Goal: Find specific page/section

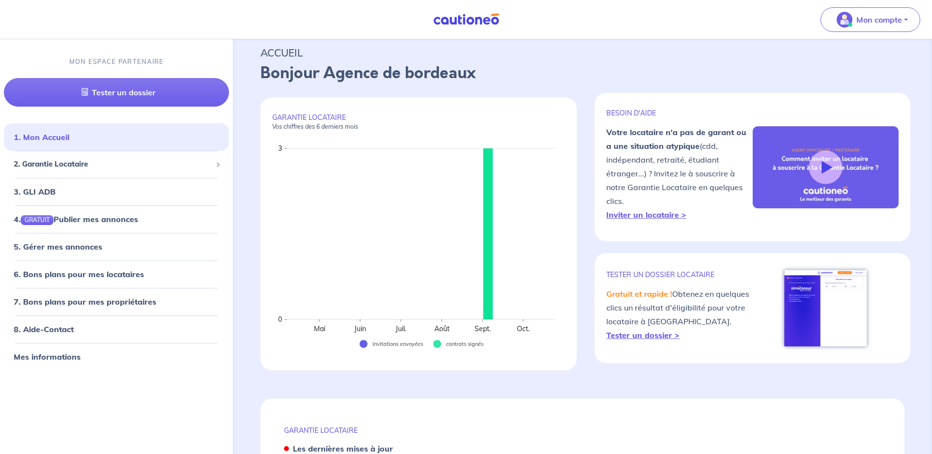
scroll to position [295, 0]
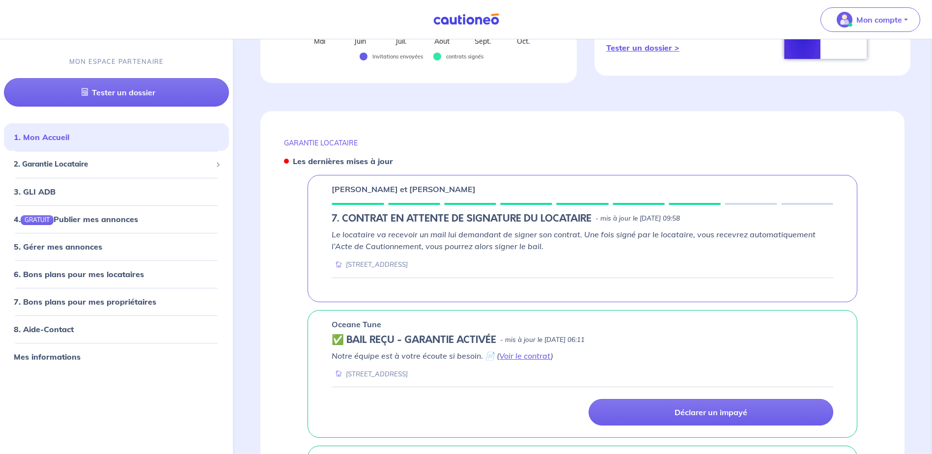
click at [355, 190] on p "[PERSON_NAME] et [PERSON_NAME]" at bounding box center [404, 189] width 144 height 12
drag, startPoint x: 355, startPoint y: 190, endPoint x: 415, endPoint y: 241, distance: 79.1
click at [415, 241] on p "Le locataire va recevoir un mail lui demandant de signer son contrat. Une fois …" at bounding box center [583, 240] width 502 height 24
